Goal: Information Seeking & Learning: Find specific fact

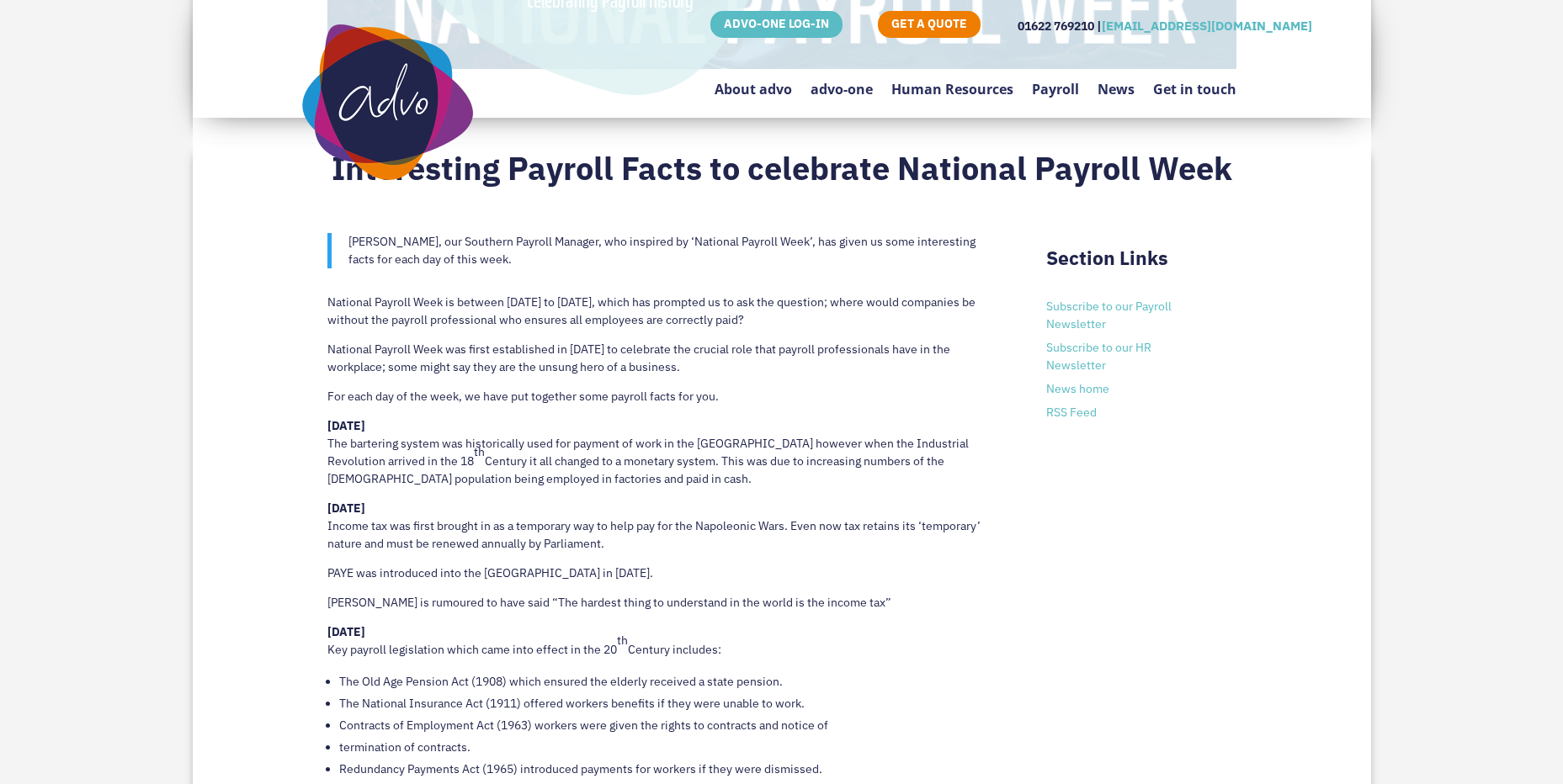
scroll to position [785, 0]
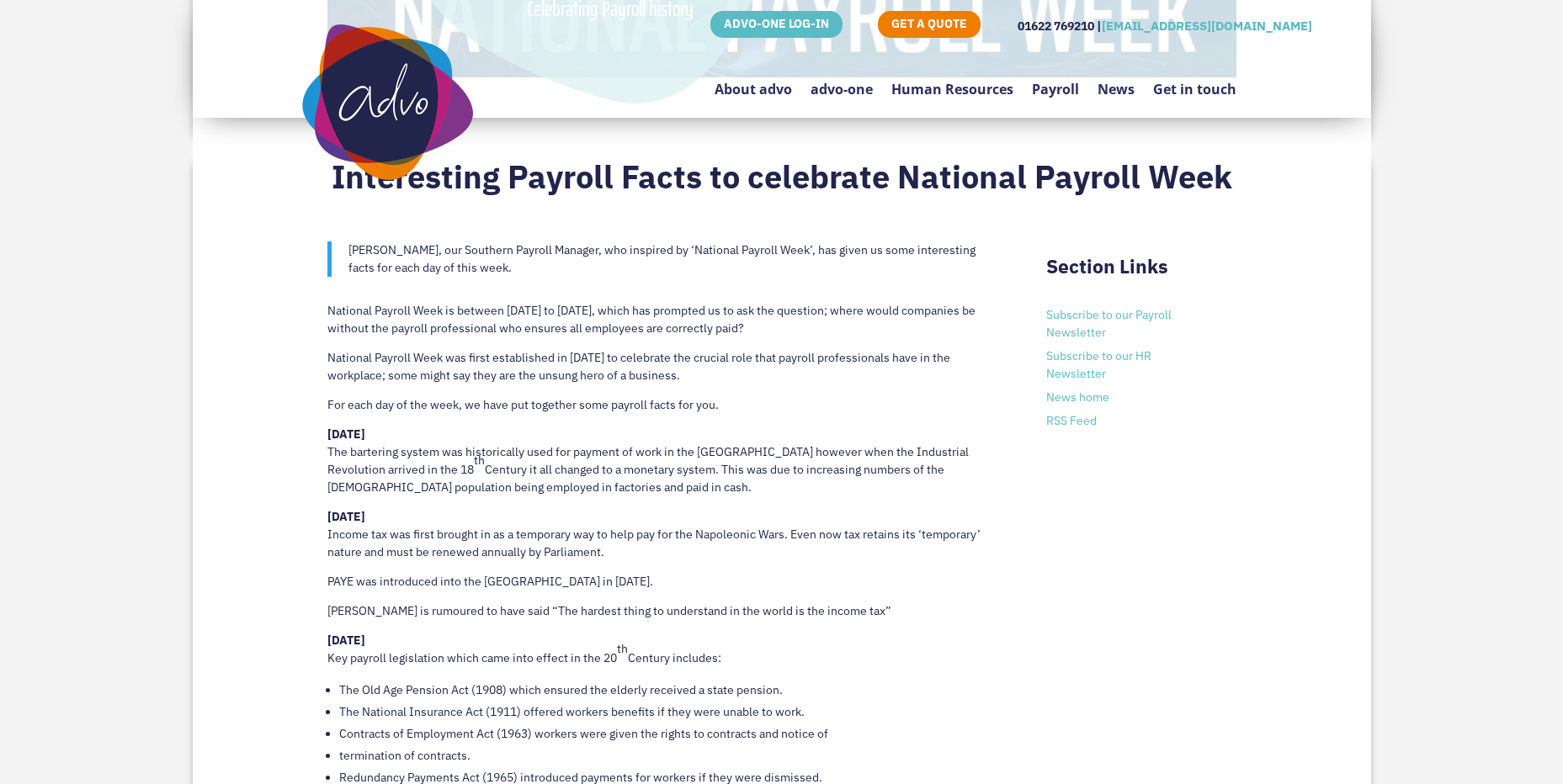
click at [652, 501] on p "[DATE] The bartering system was historically used for payment of work in the [G…" at bounding box center [661, 467] width 669 height 83
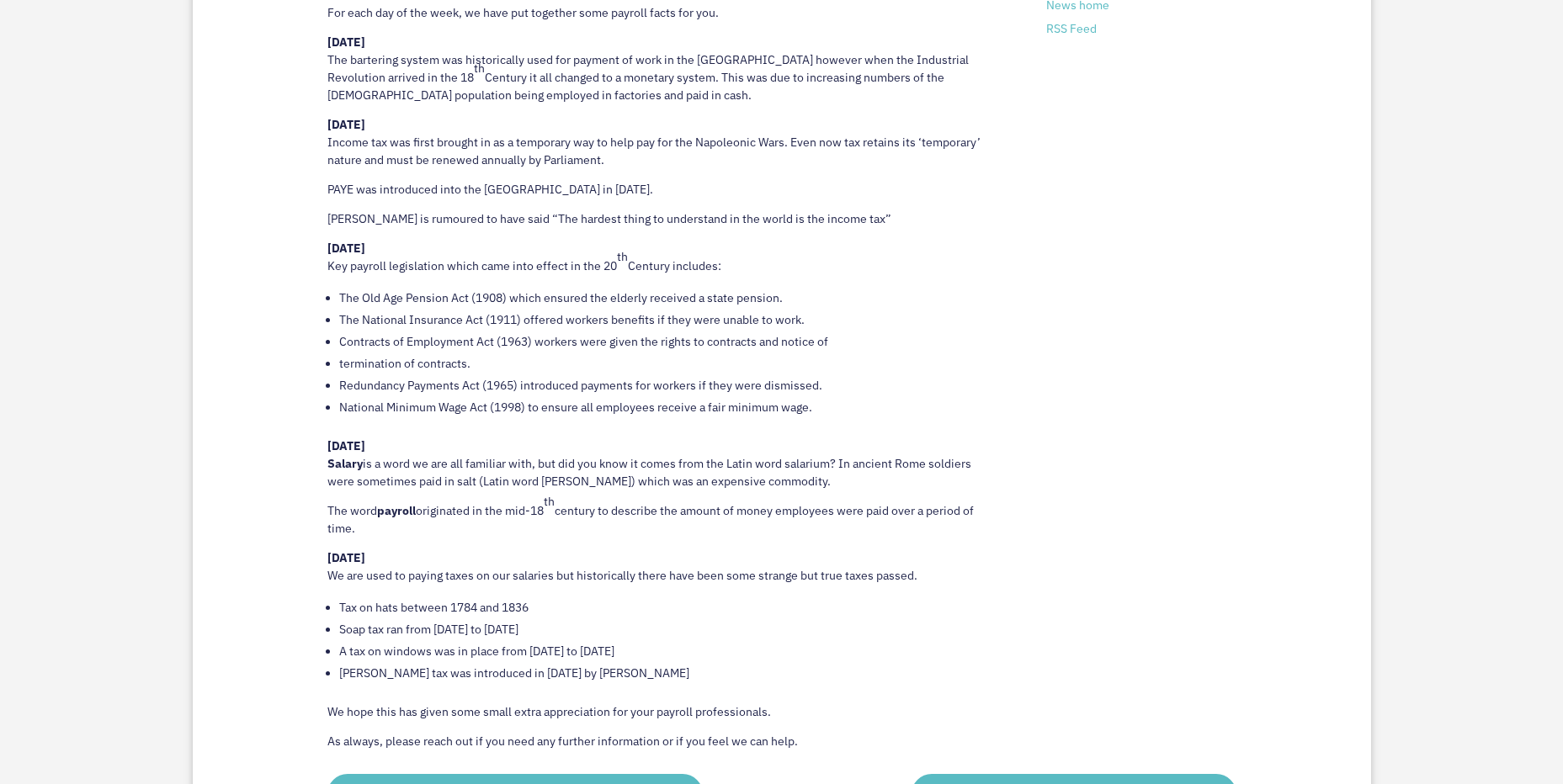
scroll to position [1178, 0]
click at [637, 180] on p "[DATE] Income tax was first brought in as a temporary way to help pay for the N…" at bounding box center [661, 147] width 669 height 65
click at [357, 153] on p "[DATE] Income tax was first brought in as a temporary way to help pay for the N…" at bounding box center [661, 147] width 669 height 65
click at [789, 208] on p "PAYE was introduced into the [GEOGRAPHIC_DATA] in [DATE]." at bounding box center [661, 195] width 669 height 30
click at [794, 394] on li "Redundancy Payments Act (1965) introduced payments for workers if they were dis…" at bounding box center [668, 384] width 658 height 22
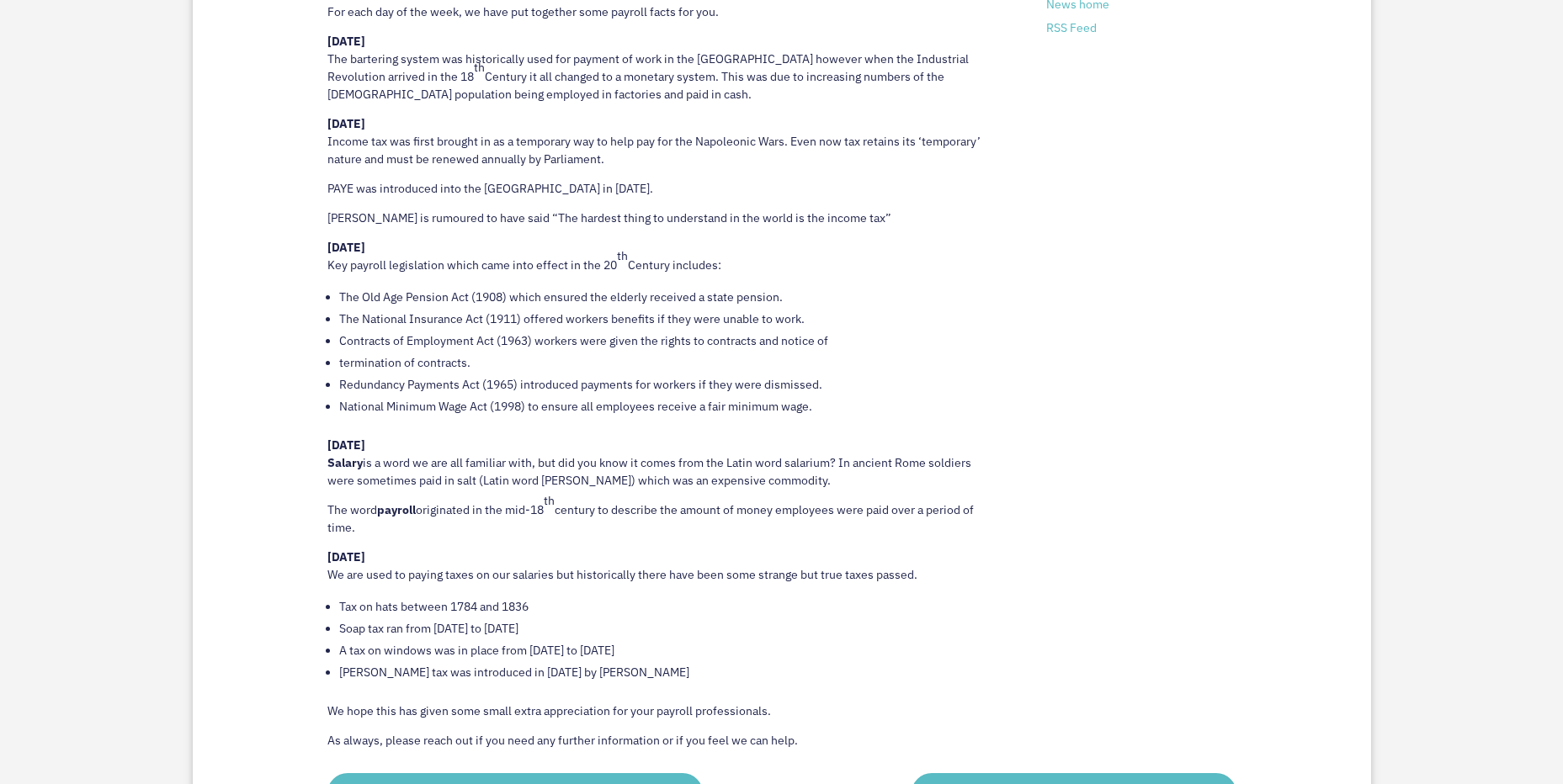
click at [434, 369] on li "termination of contracts." at bounding box center [668, 362] width 658 height 22
click at [468, 204] on p "PAYE was introduced into the [GEOGRAPHIC_DATA] in [DATE]." at bounding box center [661, 195] width 669 height 30
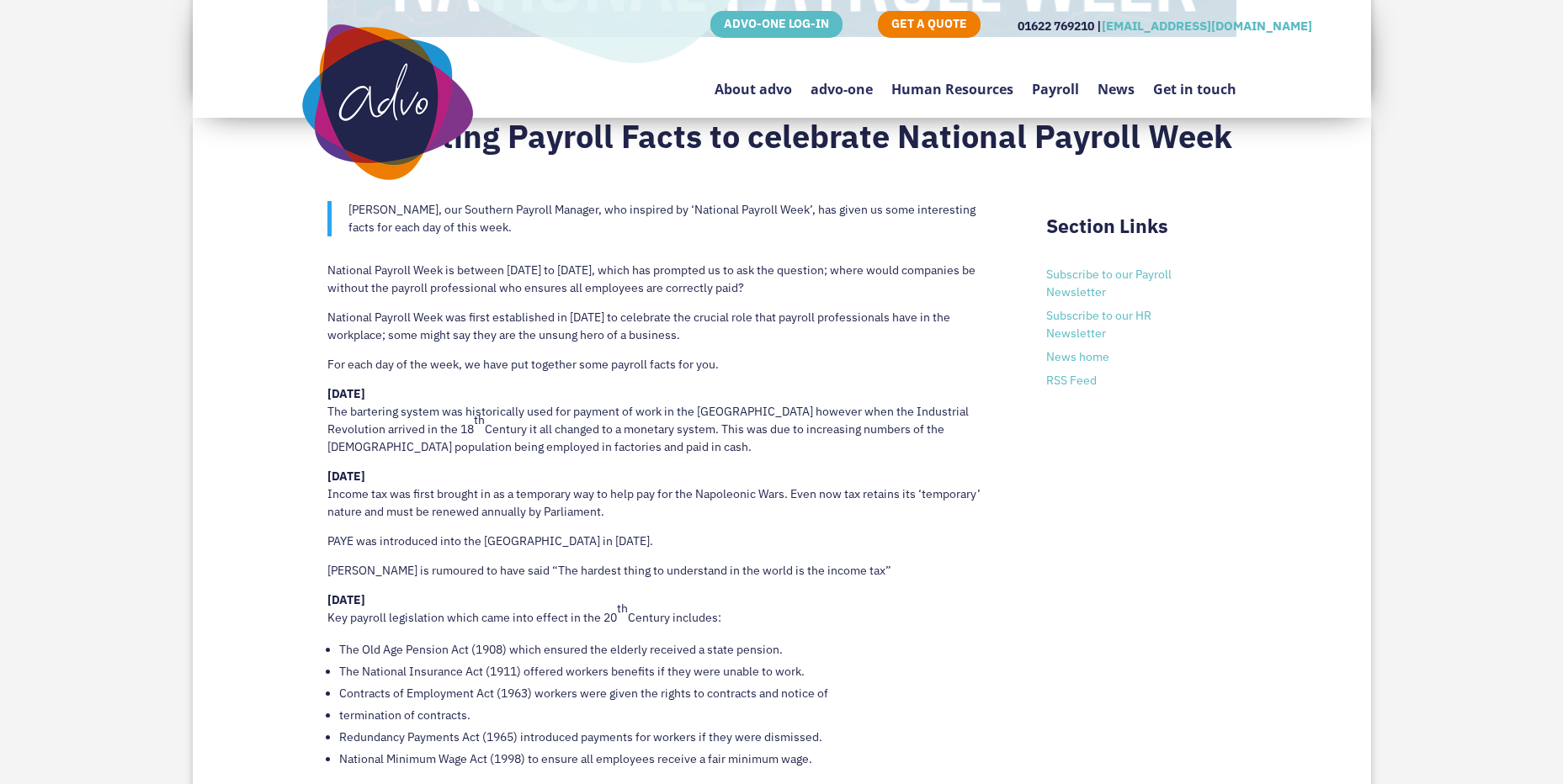
scroll to position [730, 0]
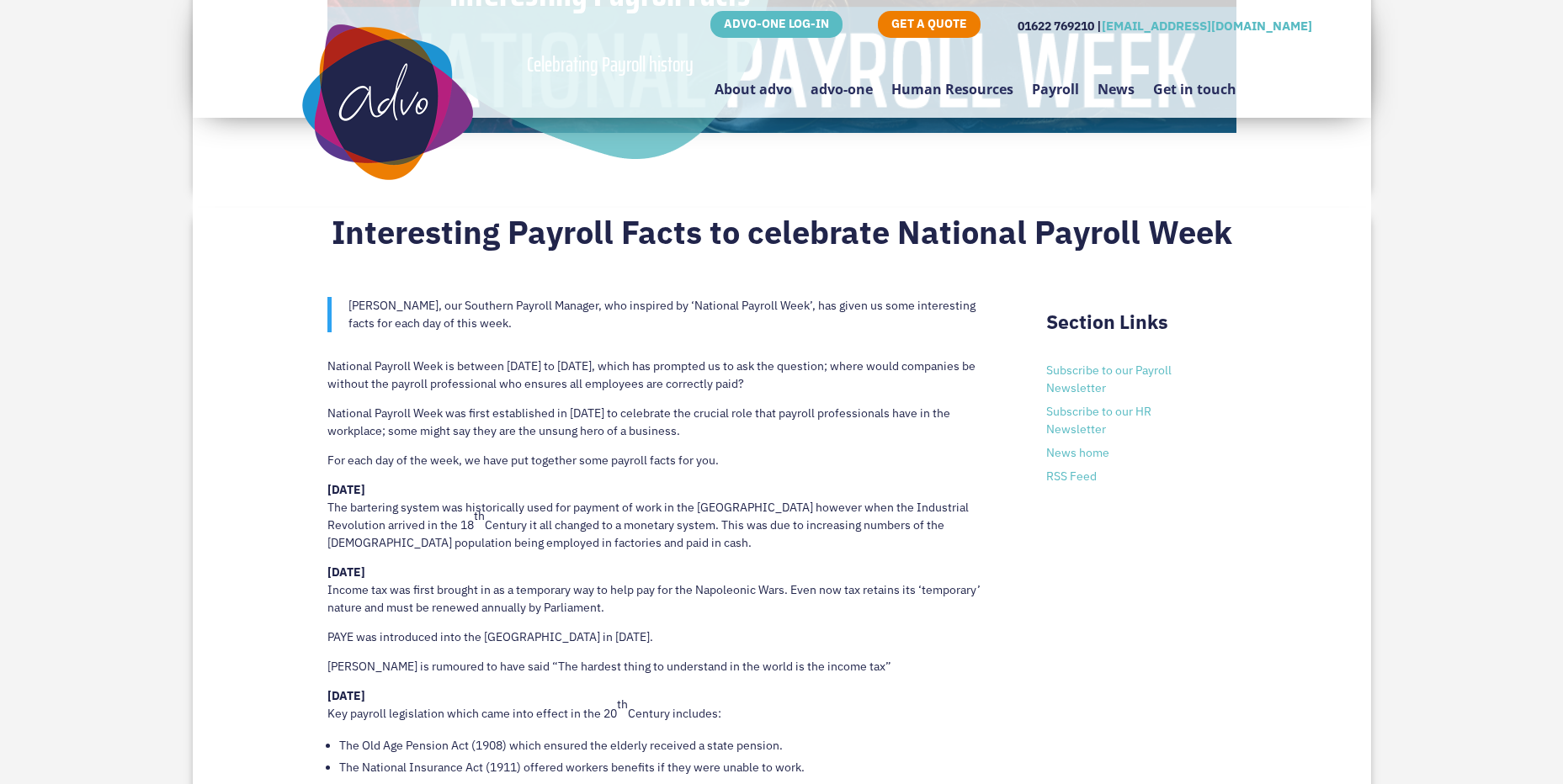
click at [512, 387] on p "National Payroll Week is between [DATE] to [DATE], which has prompted us to ask…" at bounding box center [661, 381] width 669 height 47
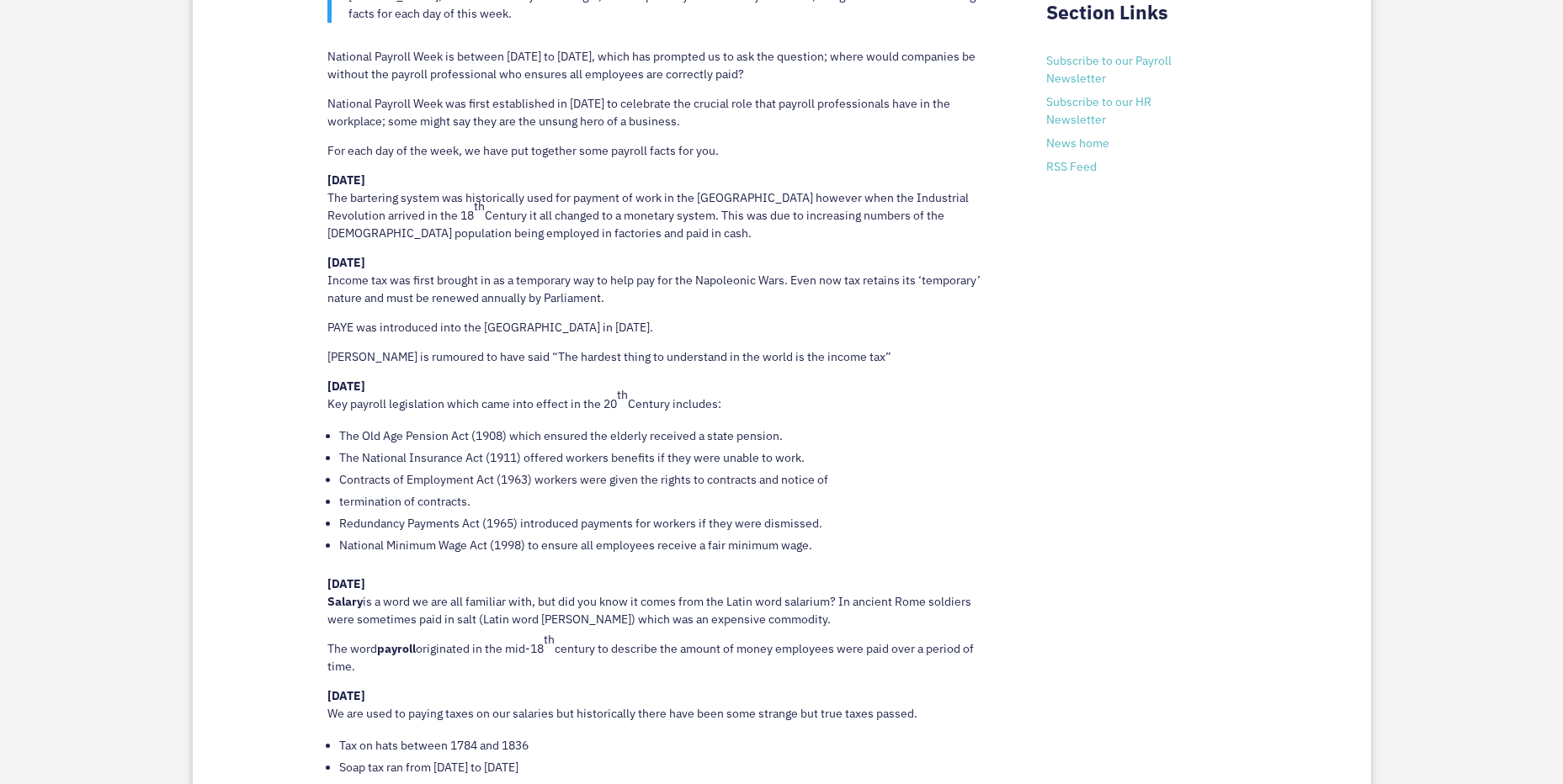
scroll to position [1070, 0]
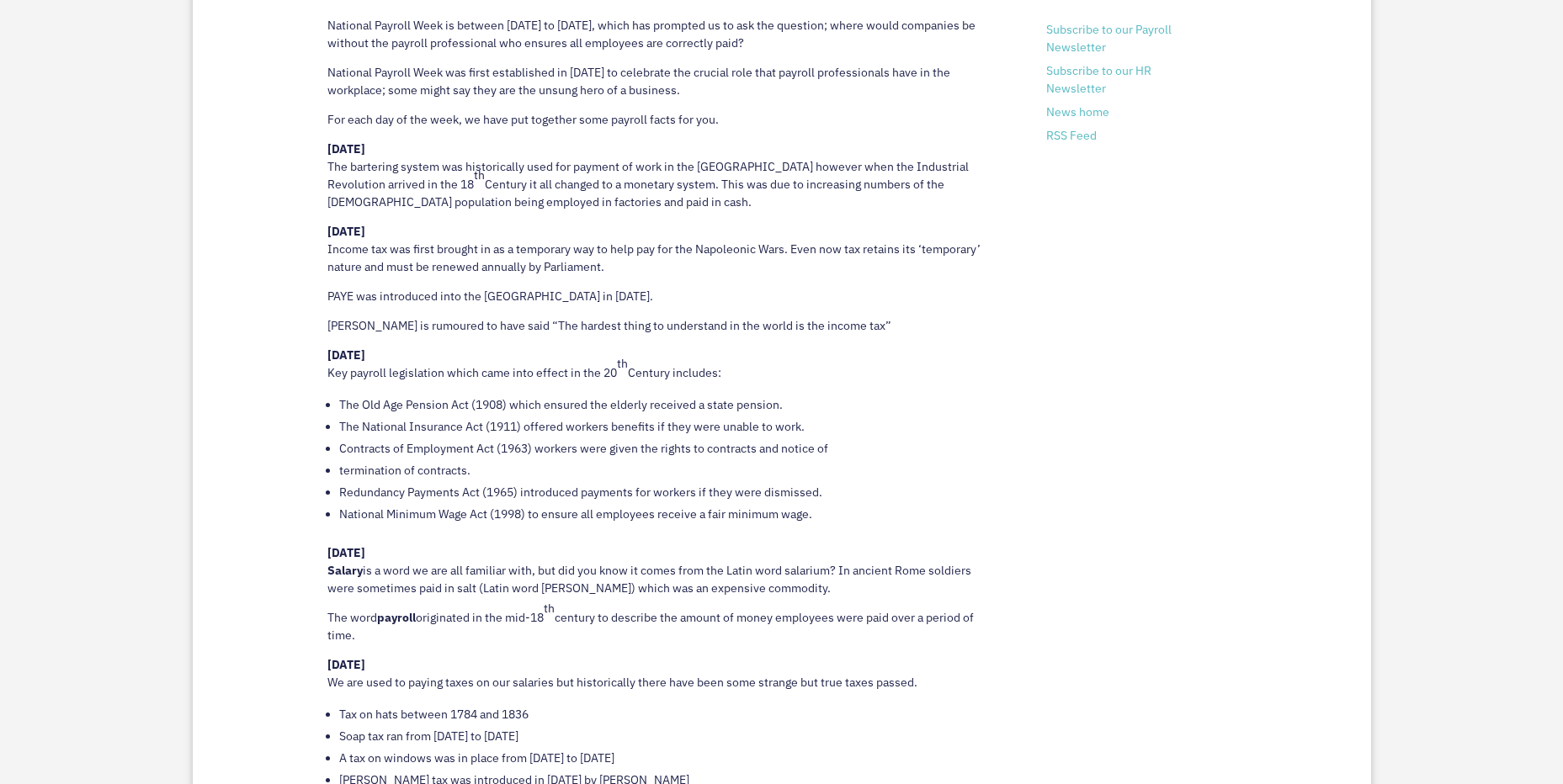
click at [349, 277] on p "[DATE] Income tax was first brought in as a temporary way to help pay for the N…" at bounding box center [661, 256] width 669 height 65
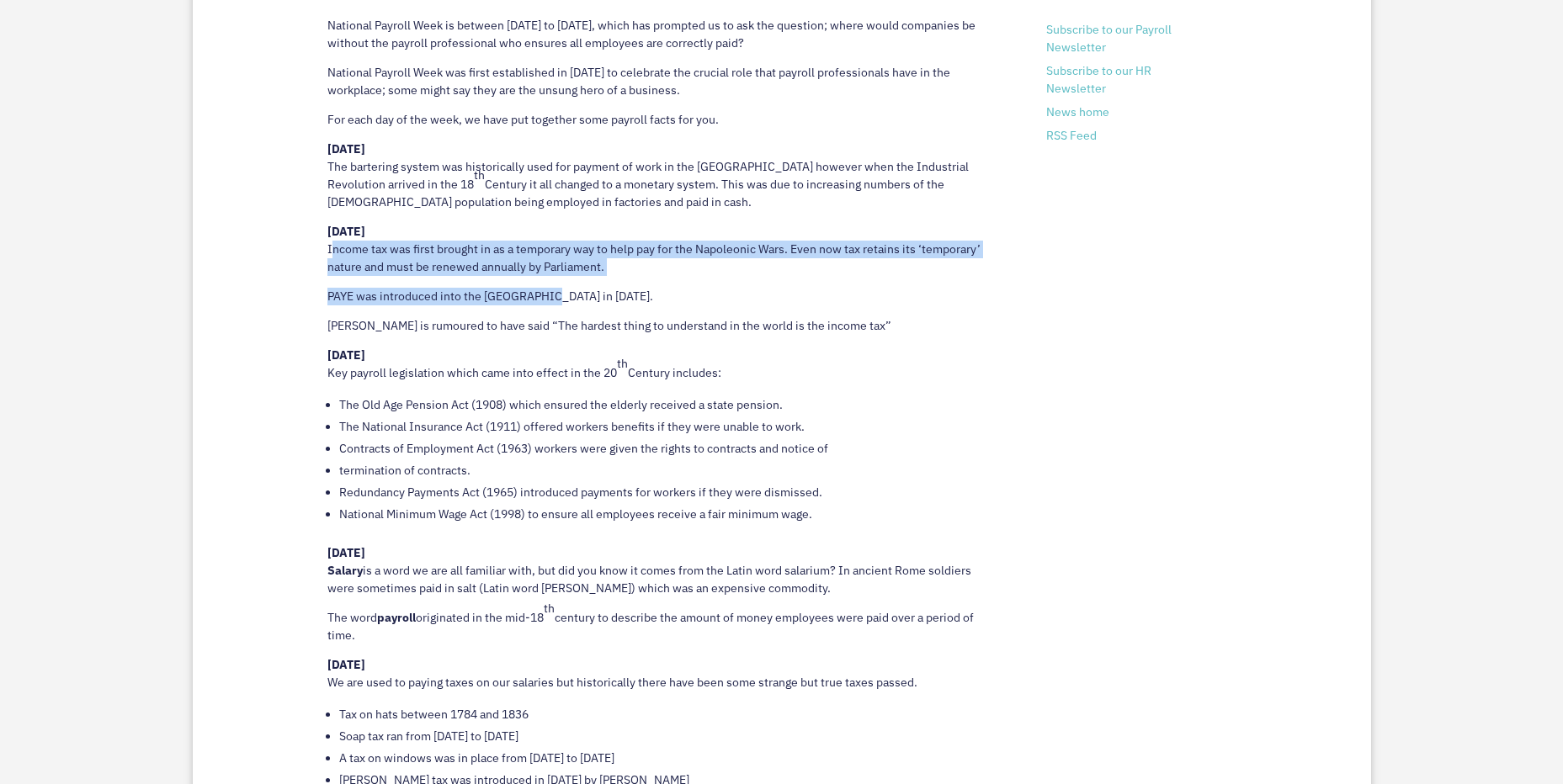
drag, startPoint x: 328, startPoint y: 251, endPoint x: 606, endPoint y: 303, distance: 282.8
click at [606, 303] on div "[PERSON_NAME], our Southern Payroll Manager, who inspired by ‘National Payroll …" at bounding box center [661, 392] width 669 height 930
copy div "Income tax was first brought in as a temporary way to help pay for the Napoleon…"
click at [840, 261] on p "[DATE] Income tax was first brought in as a temporary way to help pay for the N…" at bounding box center [661, 256] width 669 height 65
